Goal: Book appointment/travel/reservation

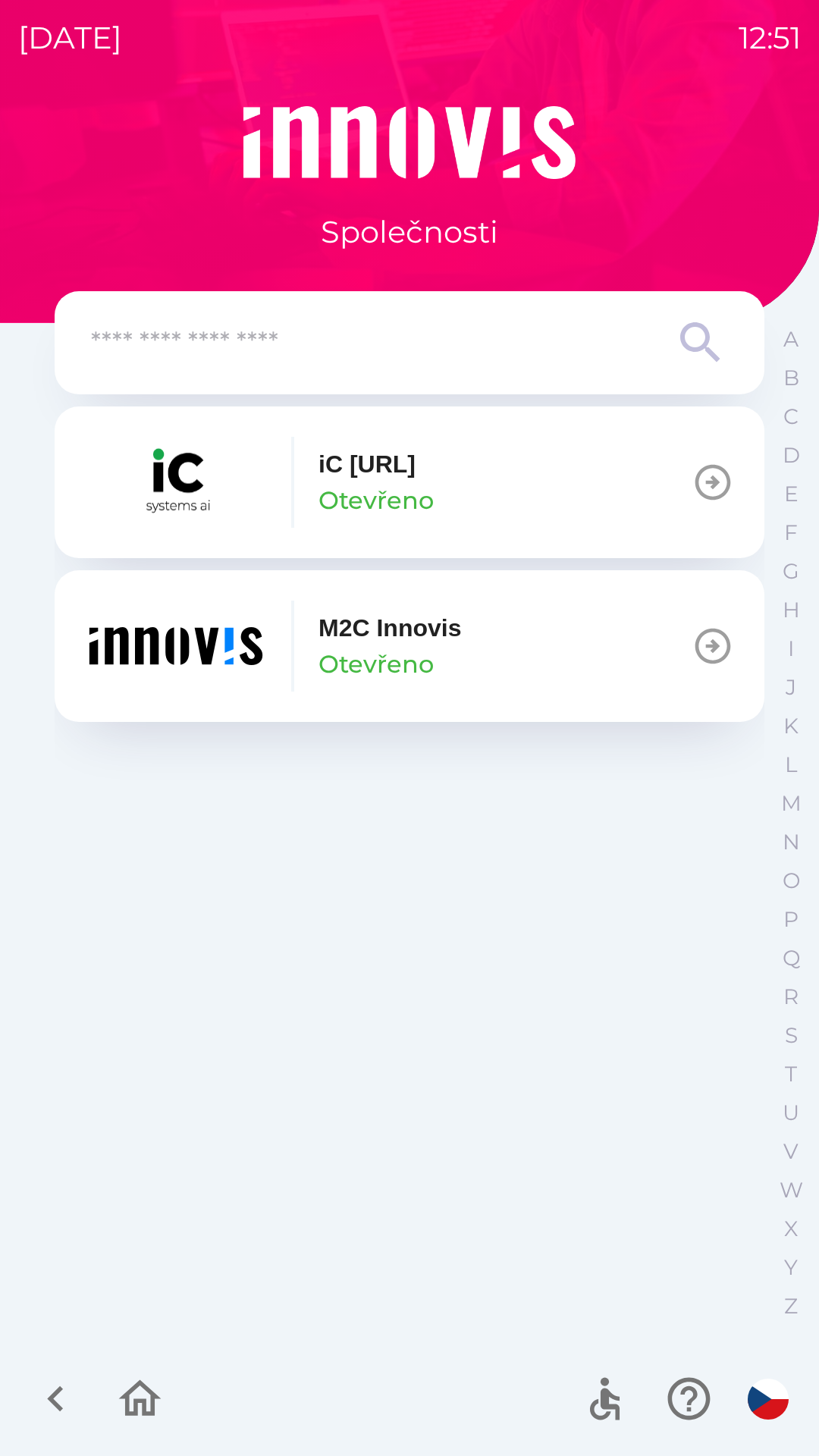
click at [417, 646] on p "Otevřeno" at bounding box center [375, 664] width 115 height 36
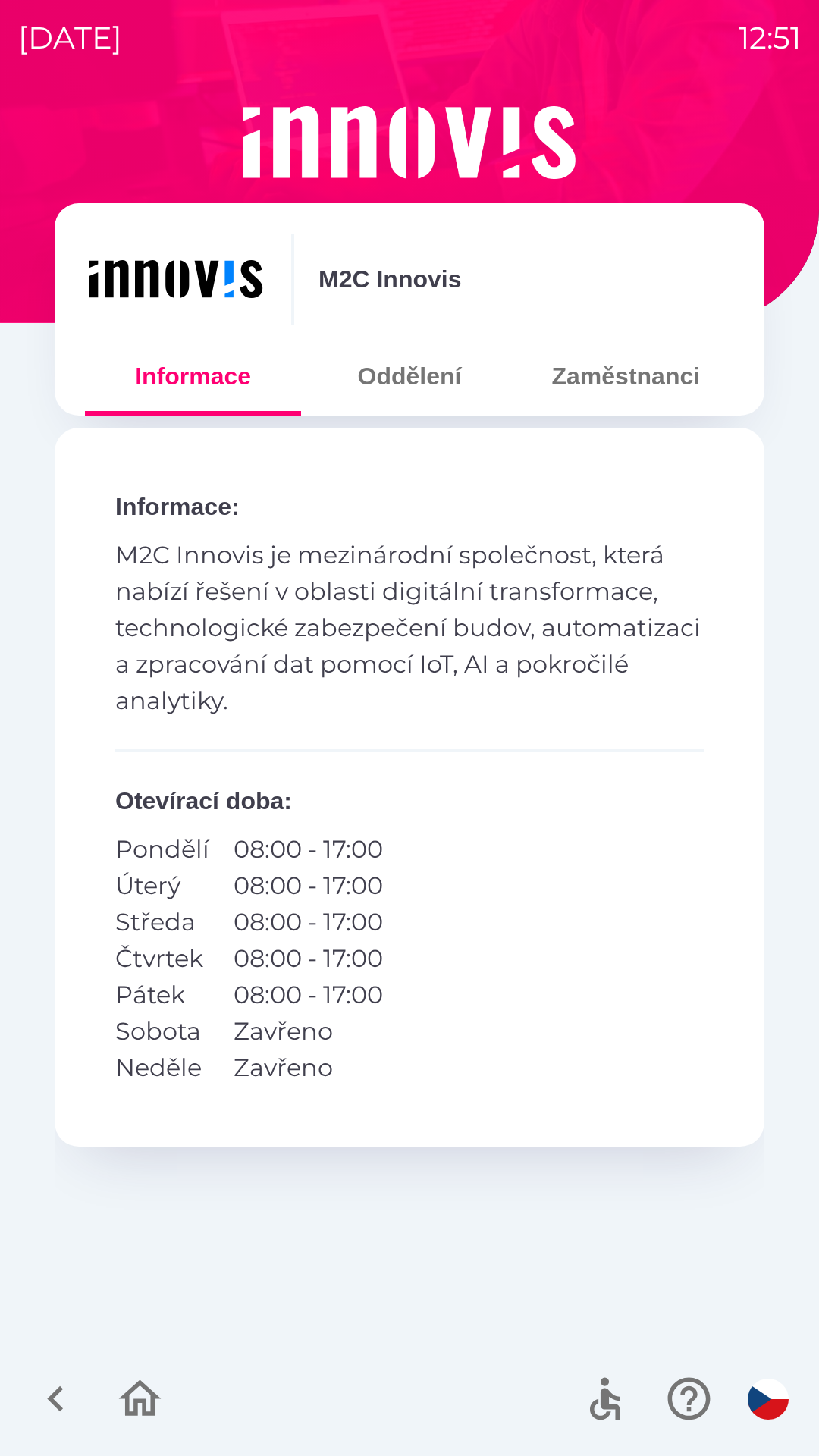
click at [635, 389] on button "Zaměstnanci" at bounding box center [626, 376] width 216 height 55
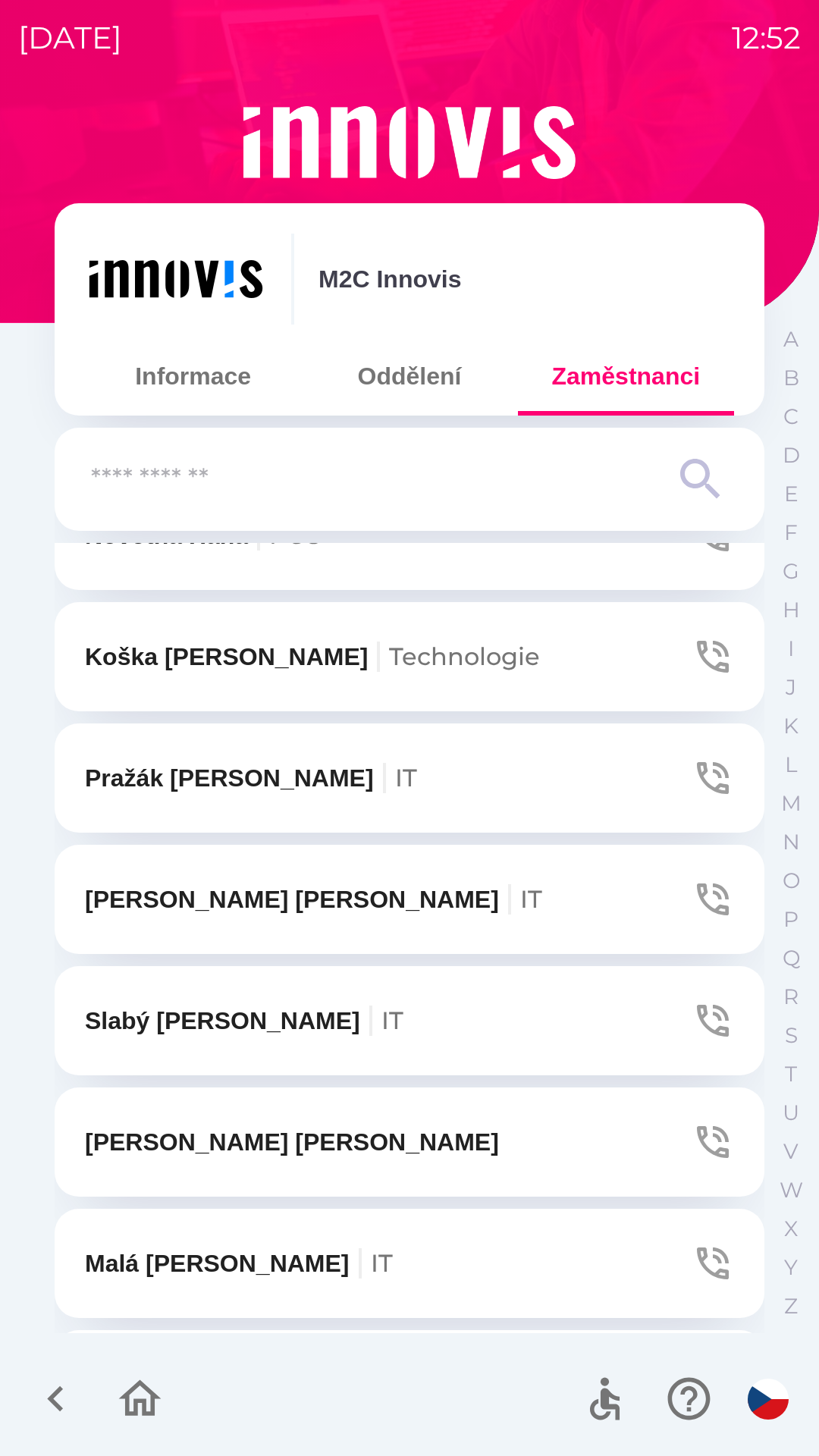
scroll to position [2128, 0]
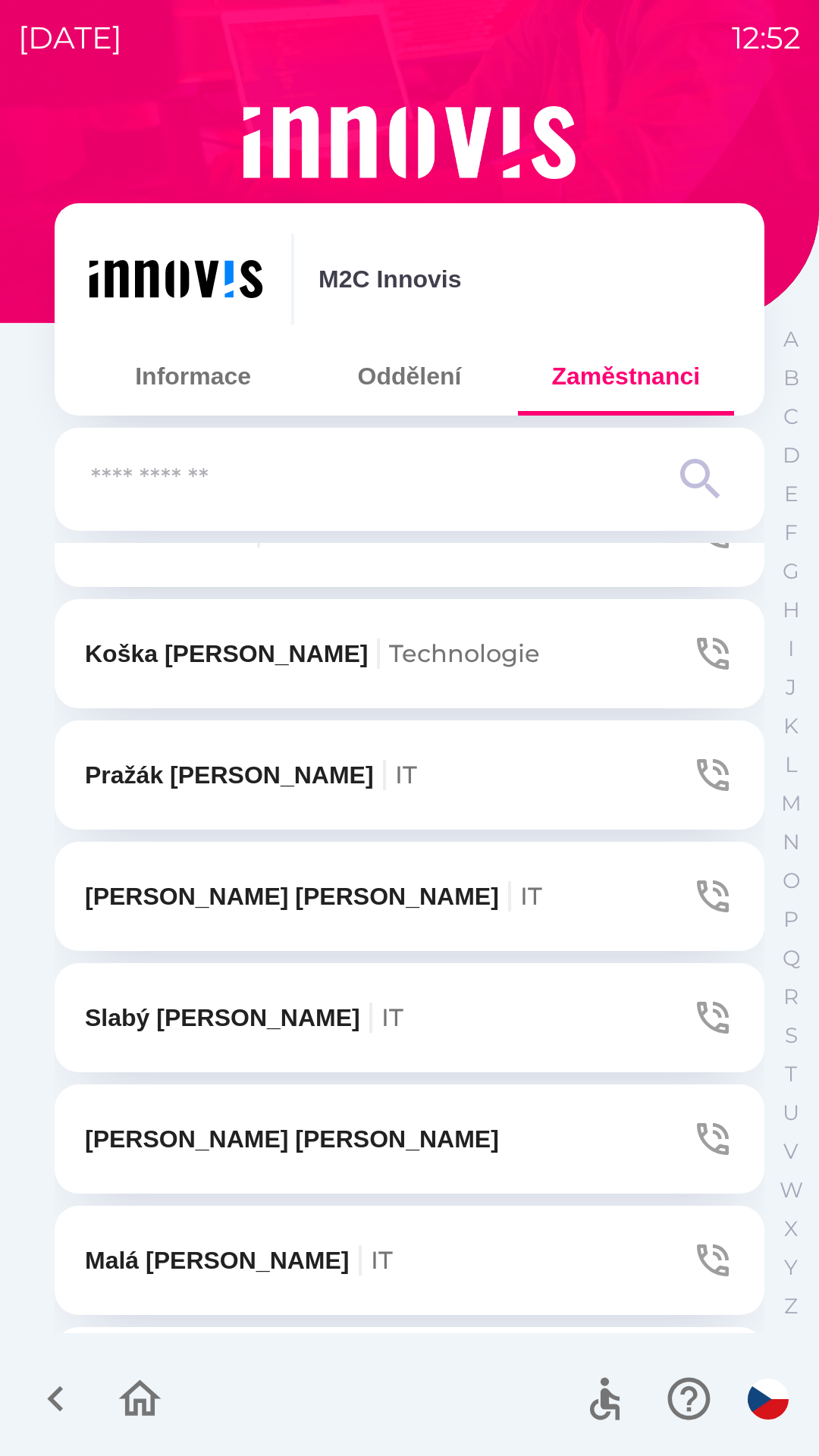
click at [704, 774] on icon "button" at bounding box center [712, 775] width 43 height 43
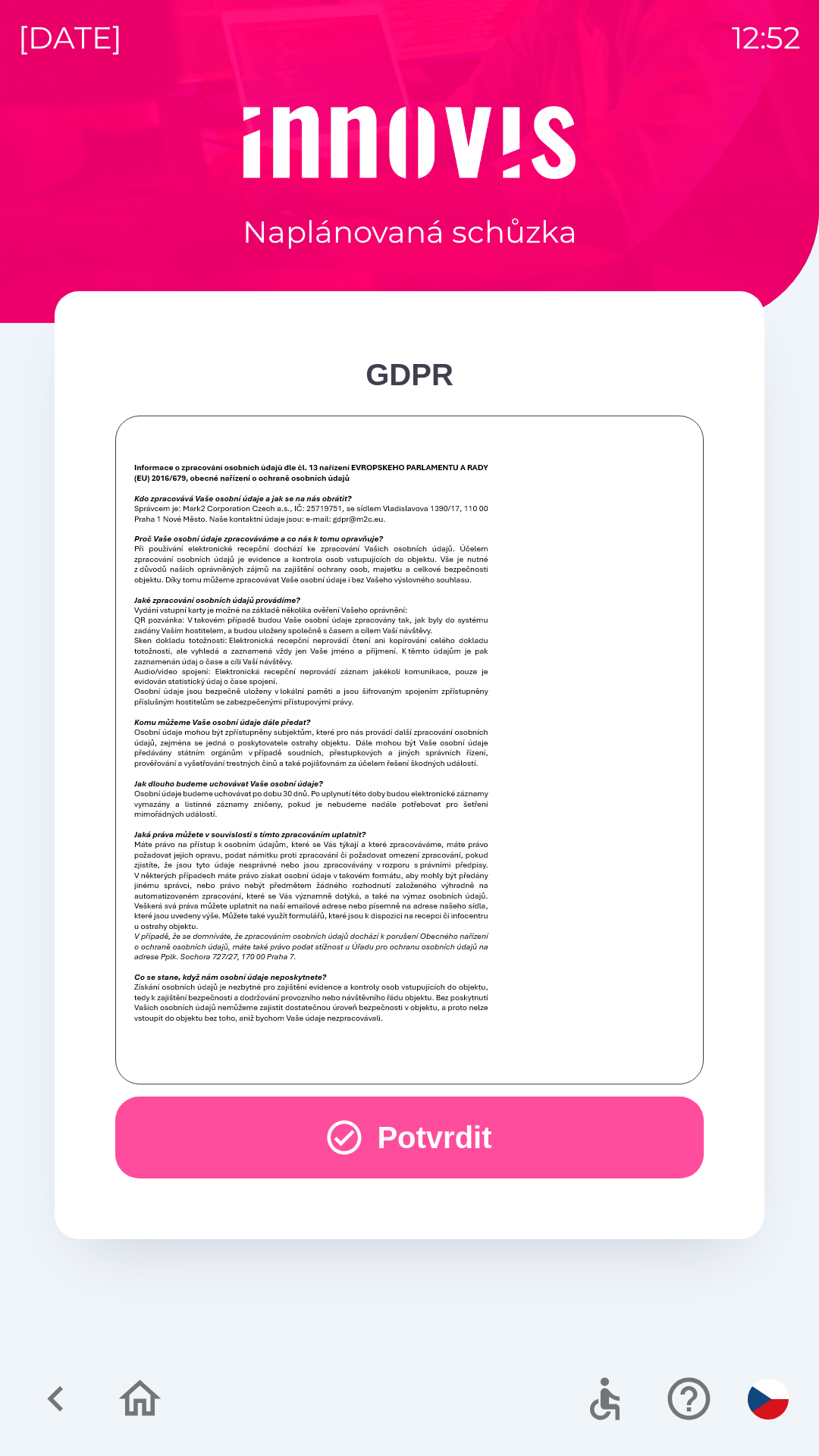
click at [402, 1144] on button "Potvrdit" at bounding box center [409, 1137] width 588 height 81
